Goal: Check status: Check status

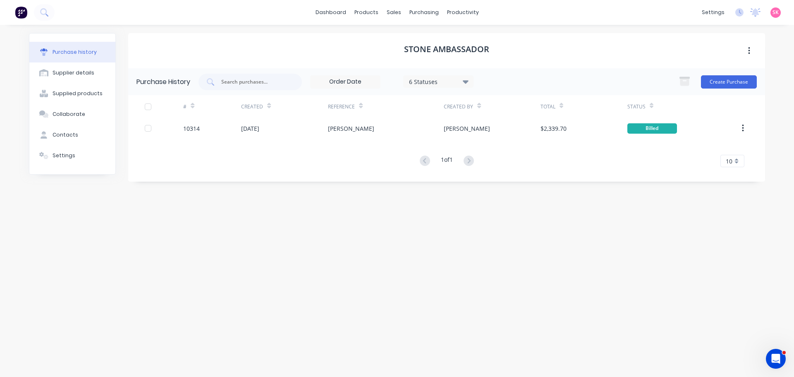
click at [748, 210] on div "Stone Ambassador Purchase History 6 Statuses 6 Statuses Create Purchase # Creat…" at bounding box center [446, 196] width 637 height 327
click at [393, 31] on div "Sales Orders Customers Price Level Manager" at bounding box center [437, 56] width 110 height 67
click at [397, 34] on link "Sales Orders" at bounding box center [437, 39] width 110 height 17
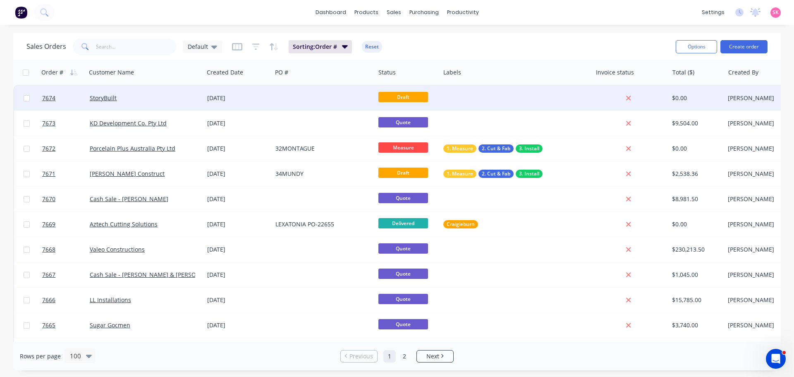
click at [228, 100] on div "[DATE]" at bounding box center [238, 98] width 62 height 8
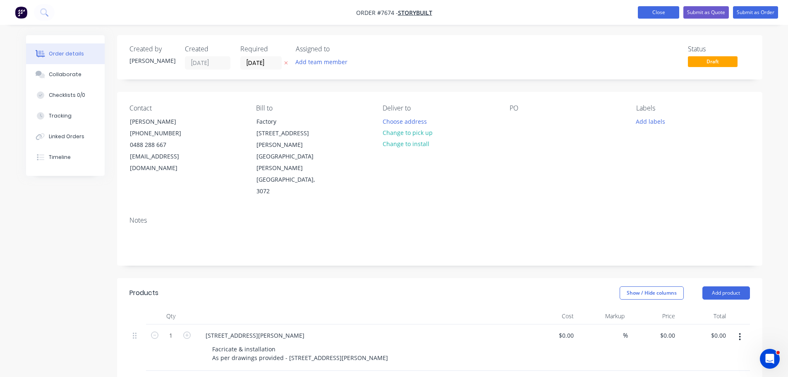
click at [676, 12] on button "Close" at bounding box center [658, 12] width 41 height 12
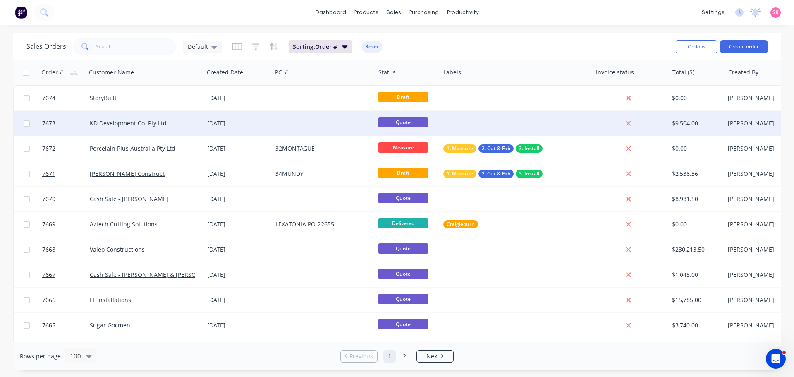
click at [211, 121] on div "[DATE]" at bounding box center [238, 123] width 62 height 8
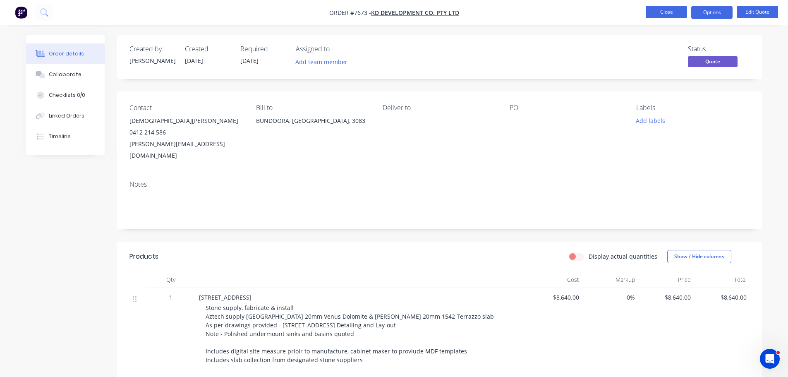
click at [659, 8] on button "Close" at bounding box center [665, 12] width 41 height 12
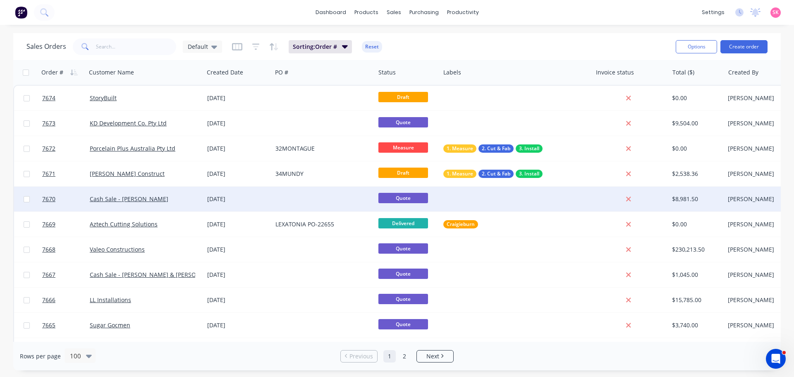
click at [310, 189] on div at bounding box center [323, 198] width 103 height 25
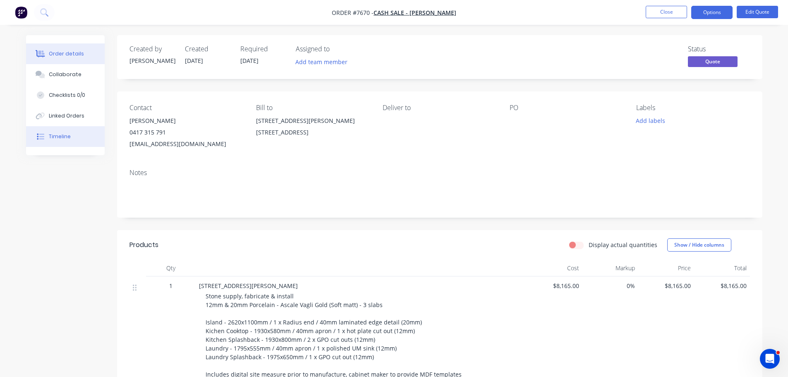
click at [66, 132] on button "Timeline" at bounding box center [65, 136] width 79 height 21
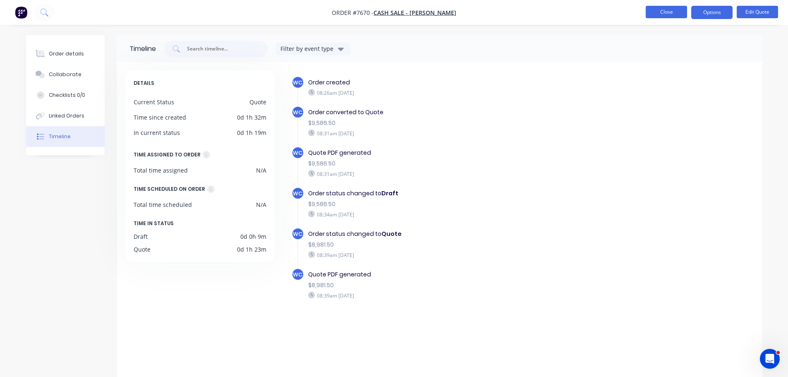
click at [659, 16] on button "Close" at bounding box center [665, 12] width 41 height 12
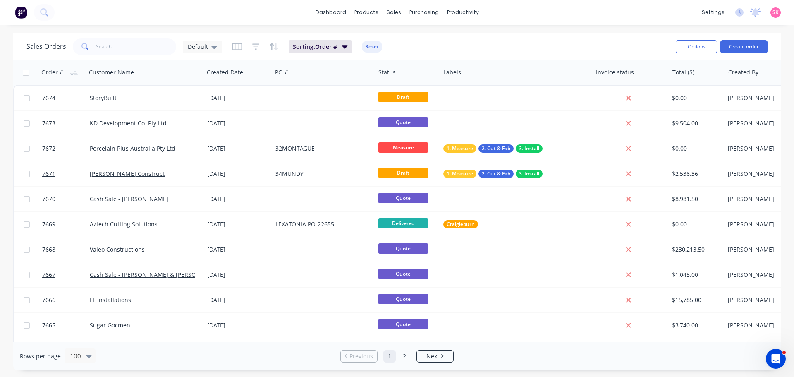
click at [659, 14] on div "dashboard products sales purchasing productivity dashboard products Product Cat…" at bounding box center [397, 12] width 794 height 25
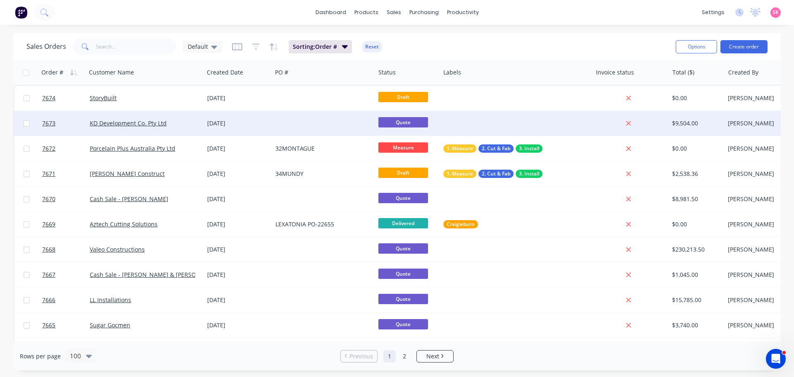
click at [214, 116] on div "[DATE]" at bounding box center [238, 123] width 68 height 25
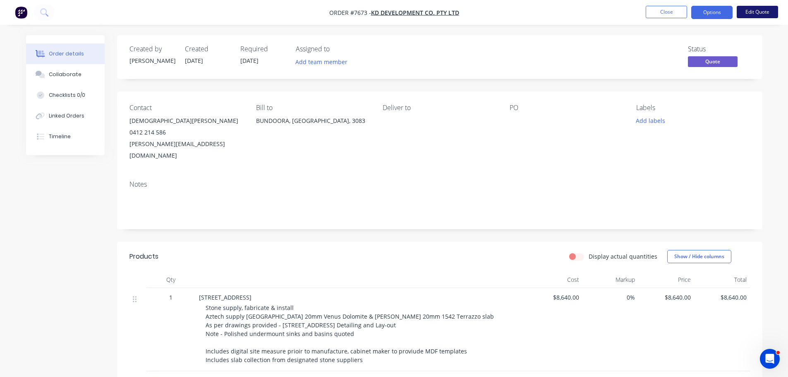
click at [765, 16] on button "Edit Quote" at bounding box center [756, 12] width 41 height 12
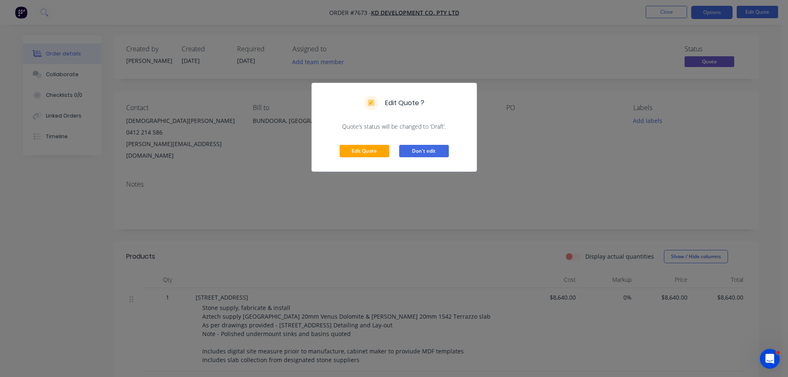
click at [426, 153] on button "Don't edit" at bounding box center [424, 151] width 50 height 12
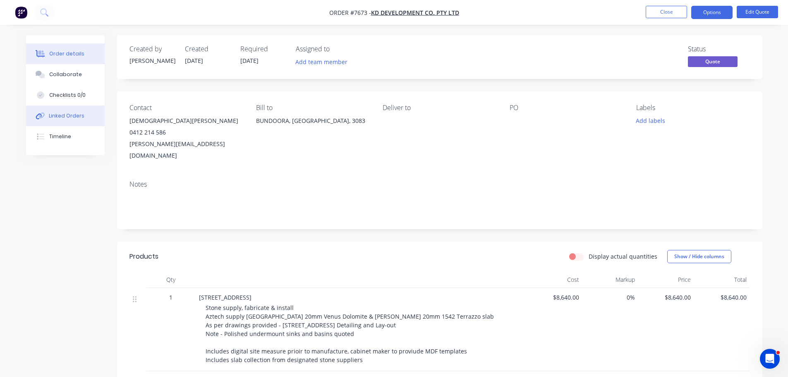
click at [44, 111] on button "Linked Orders" at bounding box center [65, 115] width 79 height 21
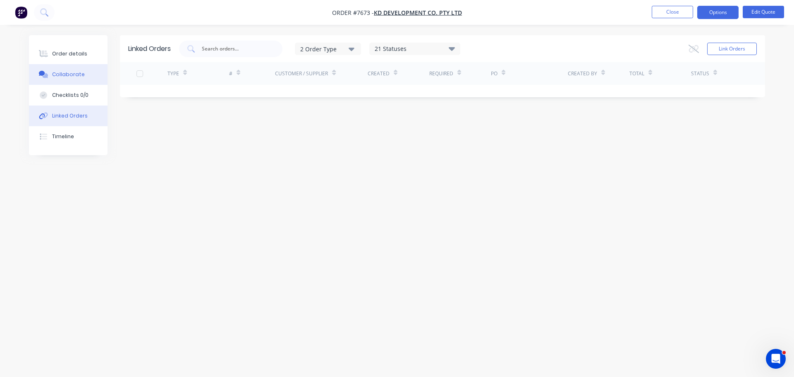
click at [70, 68] on button "Collaborate" at bounding box center [68, 74] width 79 height 21
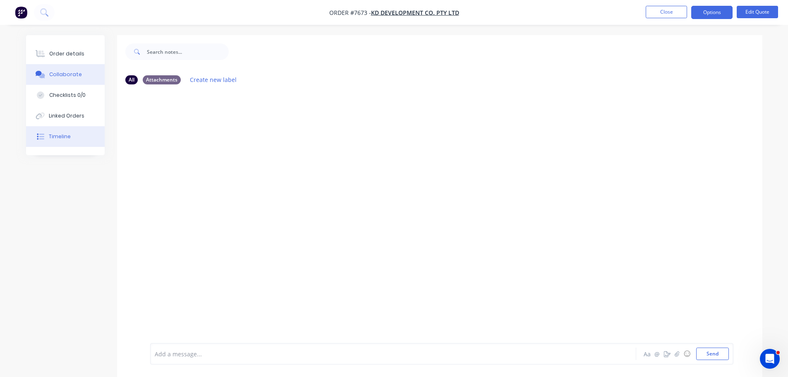
click at [67, 133] on div "Timeline" at bounding box center [60, 136] width 22 height 7
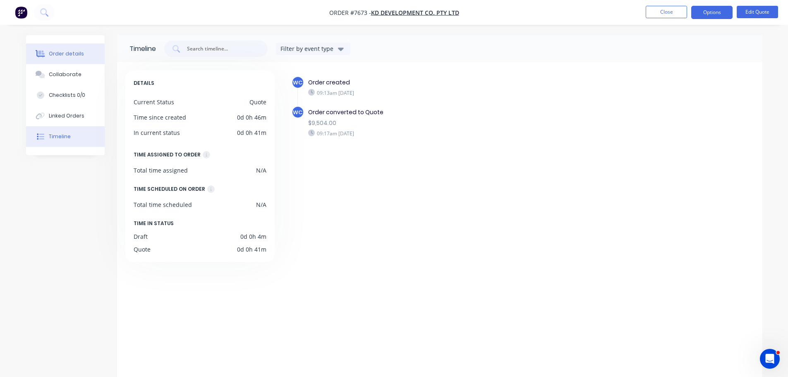
click at [56, 59] on button "Order details" at bounding box center [65, 53] width 79 height 21
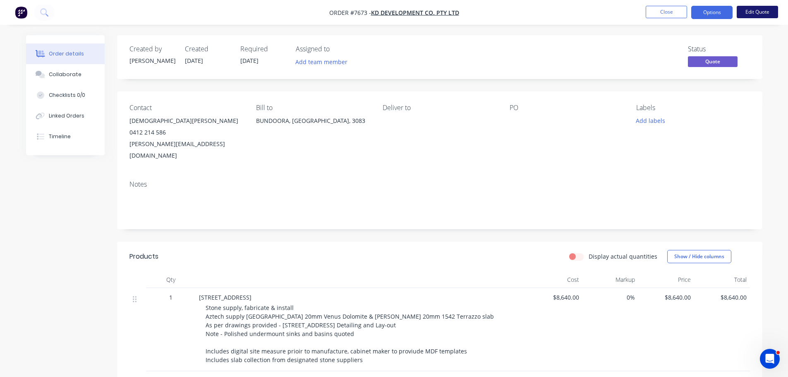
click at [745, 15] on button "Edit Quote" at bounding box center [756, 12] width 41 height 12
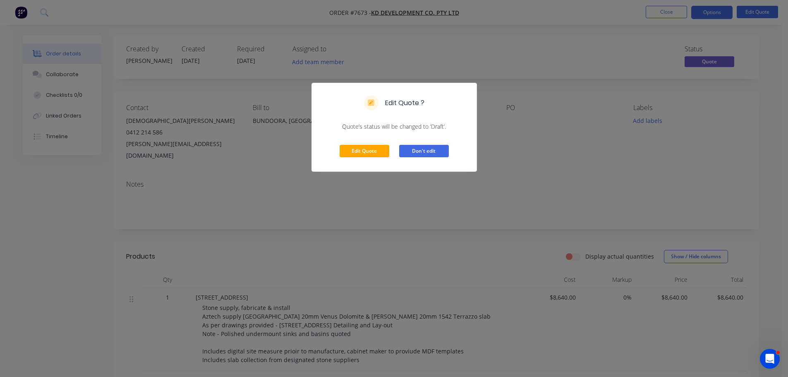
click at [436, 152] on button "Don't edit" at bounding box center [424, 151] width 50 height 12
